Goal: Ask a question

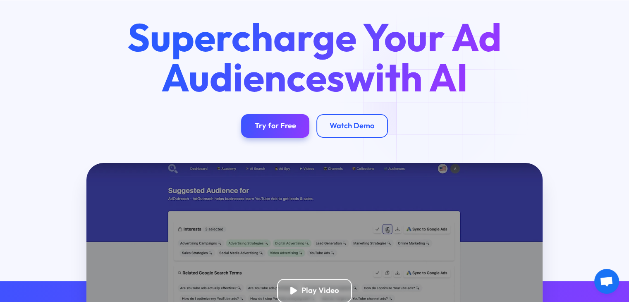
scroll to position [83, 0]
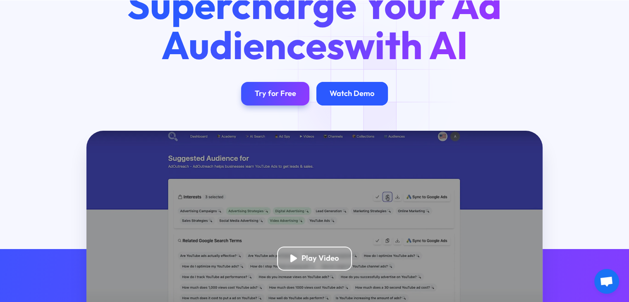
click at [367, 91] on div "Watch Demo" at bounding box center [351, 94] width 45 height 10
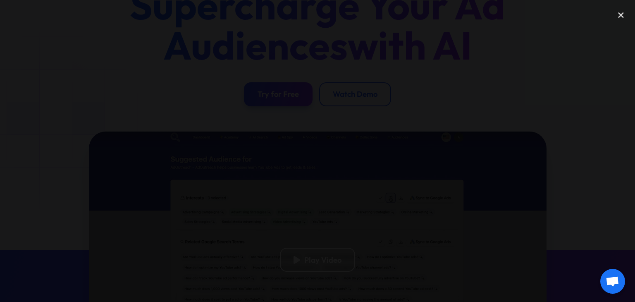
click at [512, 30] on div at bounding box center [317, 151] width 635 height 290
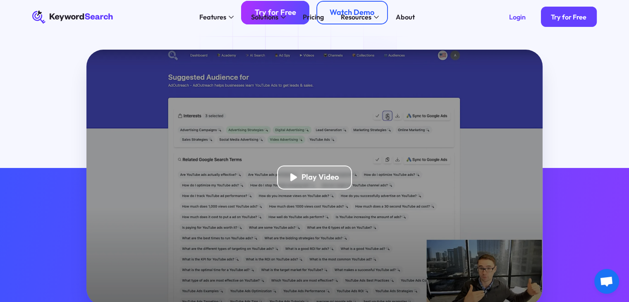
scroll to position [207, 0]
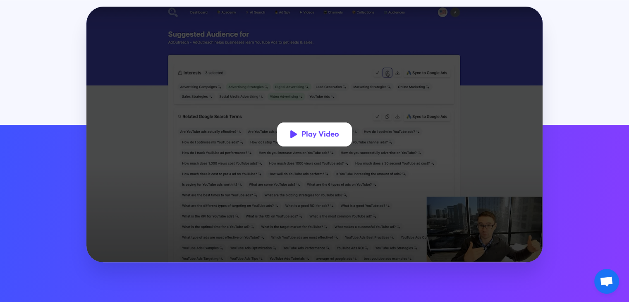
click at [318, 131] on div "Play Video" at bounding box center [319, 134] width 37 height 10
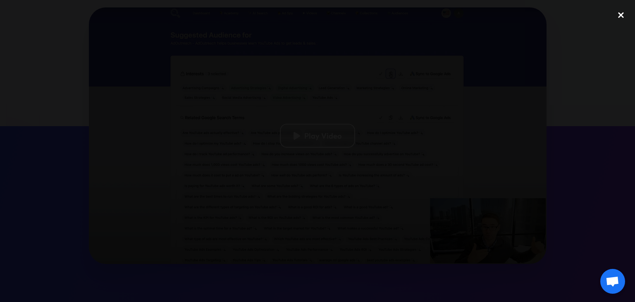
click at [623, 14] on div "close lightbox" at bounding box center [621, 15] width 28 height 18
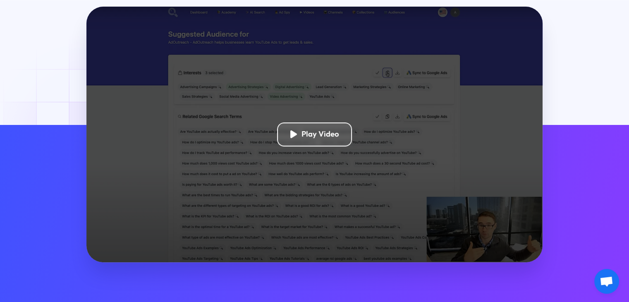
click at [498, 235] on div "Play Video" at bounding box center [314, 134] width 456 height 255
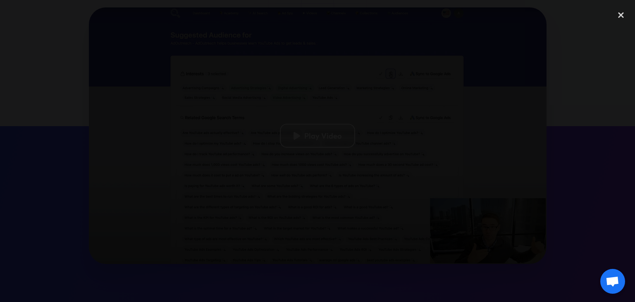
click at [379, 6] on div at bounding box center [317, 151] width 635 height 290
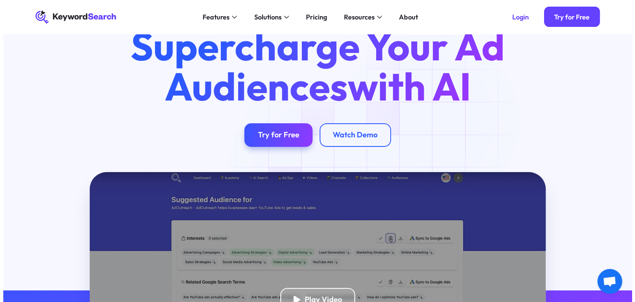
scroll to position [0, 0]
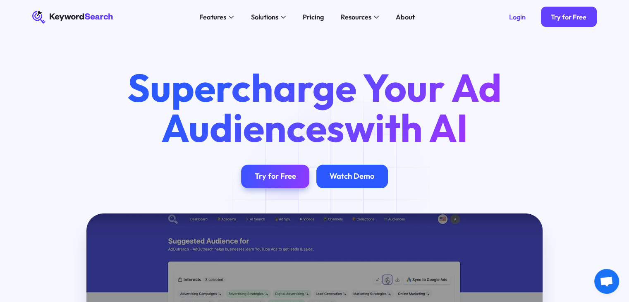
click at [343, 187] on div "Watch Demo" at bounding box center [352, 176] width 72 height 24
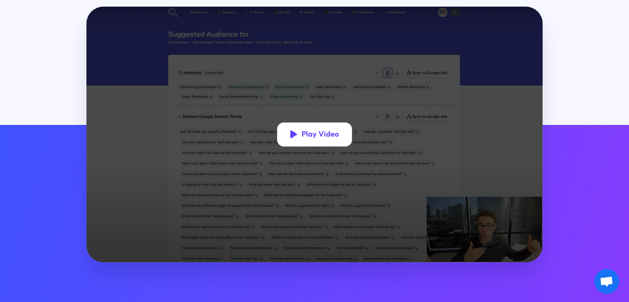
click at [333, 139] on div "Play Video" at bounding box center [319, 134] width 37 height 10
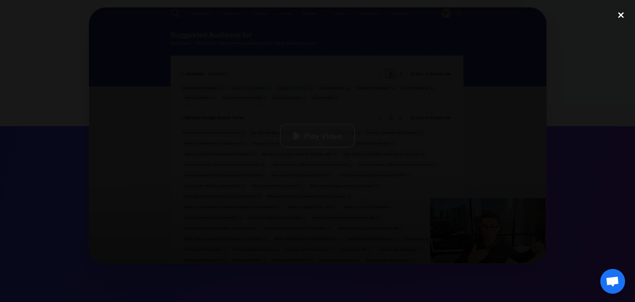
click at [623, 14] on div "close lightbox" at bounding box center [621, 15] width 28 height 18
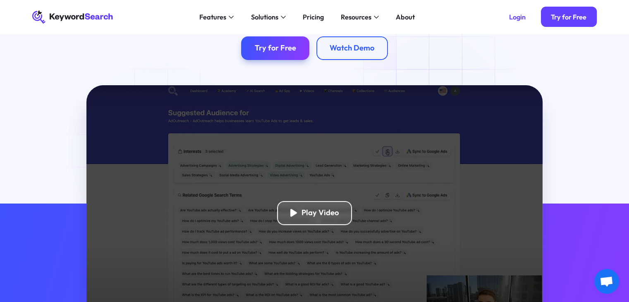
scroll to position [41, 0]
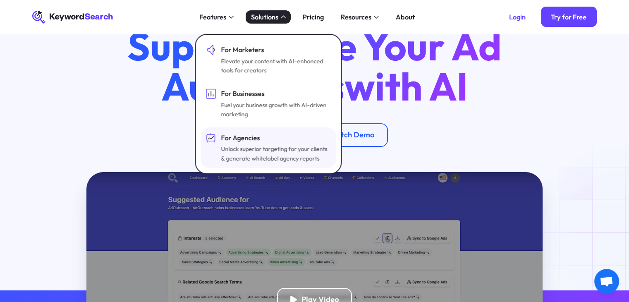
click at [277, 153] on div "Unlock superior targeting for your clients & generate whitelabel agency reports" at bounding box center [275, 153] width 108 height 19
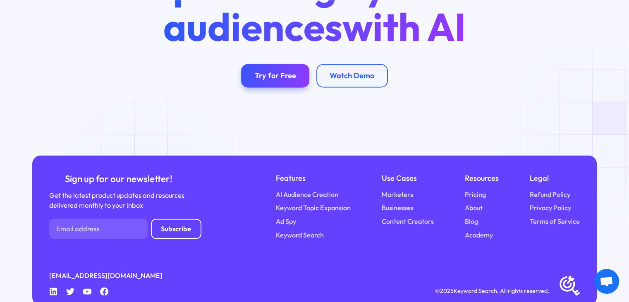
scroll to position [1994, 0]
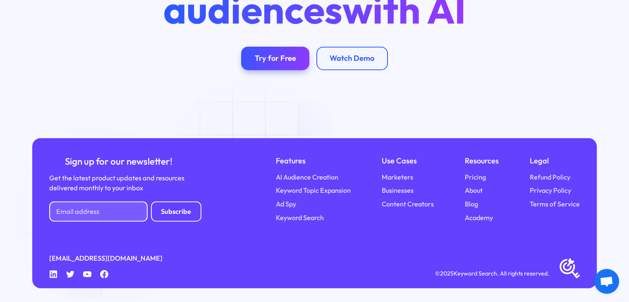
click at [104, 218] on input "Newsletter Form" at bounding box center [98, 211] width 98 height 20
type input "briansuengland@gmail.com"
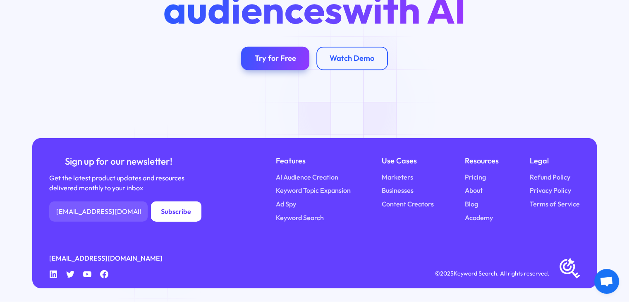
click at [160, 215] on input "Subscribe" at bounding box center [176, 211] width 50 height 20
type input "Please wait..."
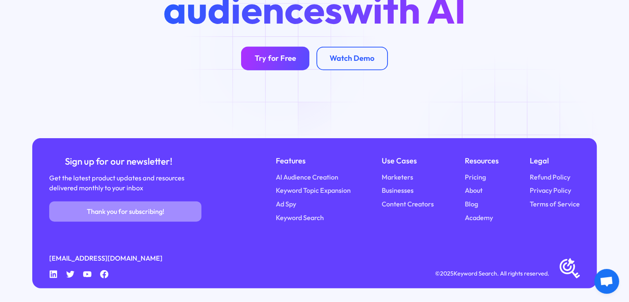
click at [281, 52] on link "Try for Free" at bounding box center [275, 59] width 68 height 24
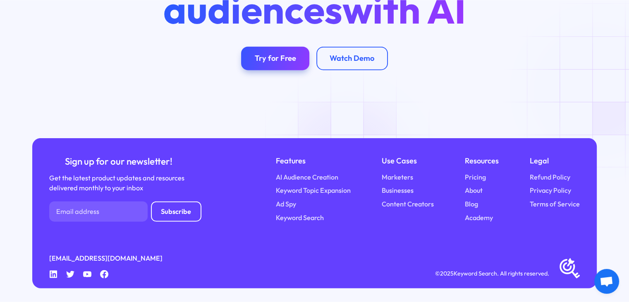
scroll to position [1994, 0]
click at [603, 288] on span "Open chat" at bounding box center [606, 281] width 25 height 25
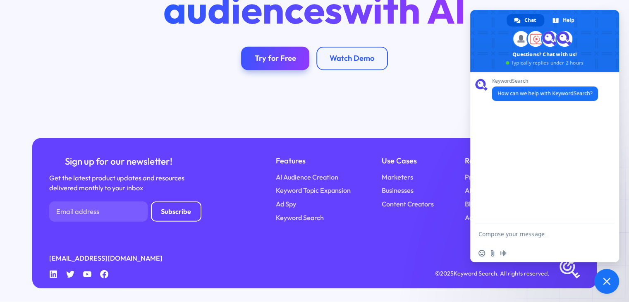
scroll to position [0, 0]
click at [504, 238] on textarea "Compose your message..." at bounding box center [536, 233] width 116 height 21
type textarea "I want to understand more about this for my plan to be an agency - PPC right?"
click at [599, 219] on span "Send" at bounding box center [604, 219] width 14 height 14
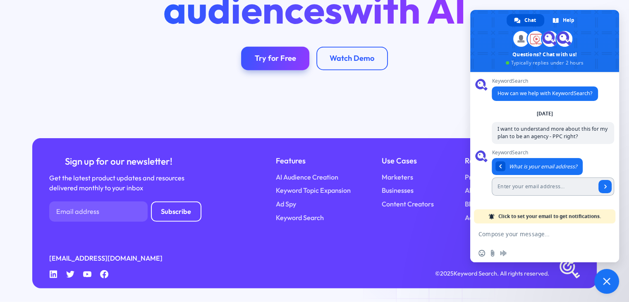
click at [527, 186] on input "Enter your email address..." at bounding box center [543, 186] width 104 height 18
type input "briansuengland@gmail.com"
click at [601, 187] on link "Send" at bounding box center [604, 186] width 13 height 13
